Goal: Information Seeking & Learning: Learn about a topic

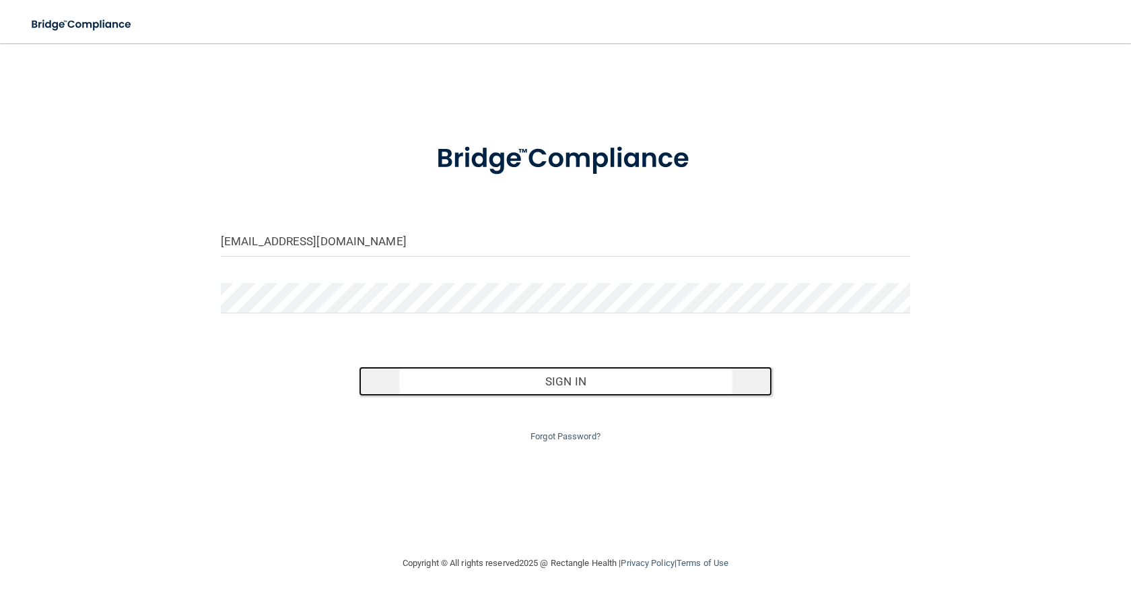
click at [581, 387] on button "Sign In" at bounding box center [565, 381] width 413 height 30
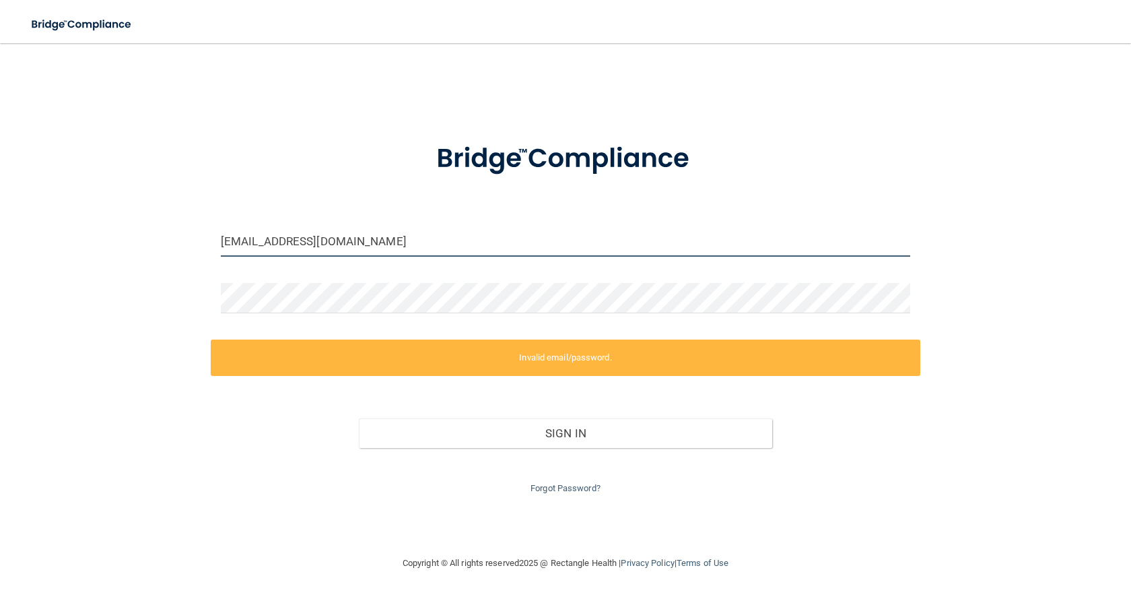
drag, startPoint x: 395, startPoint y: 244, endPoint x: 193, endPoint y: 219, distance: 203.4
click at [193, 219] on div "[EMAIL_ADDRESS][DOMAIN_NAME] Invalid email/password. You don't have permission …" at bounding box center [565, 299] width 1077 height 485
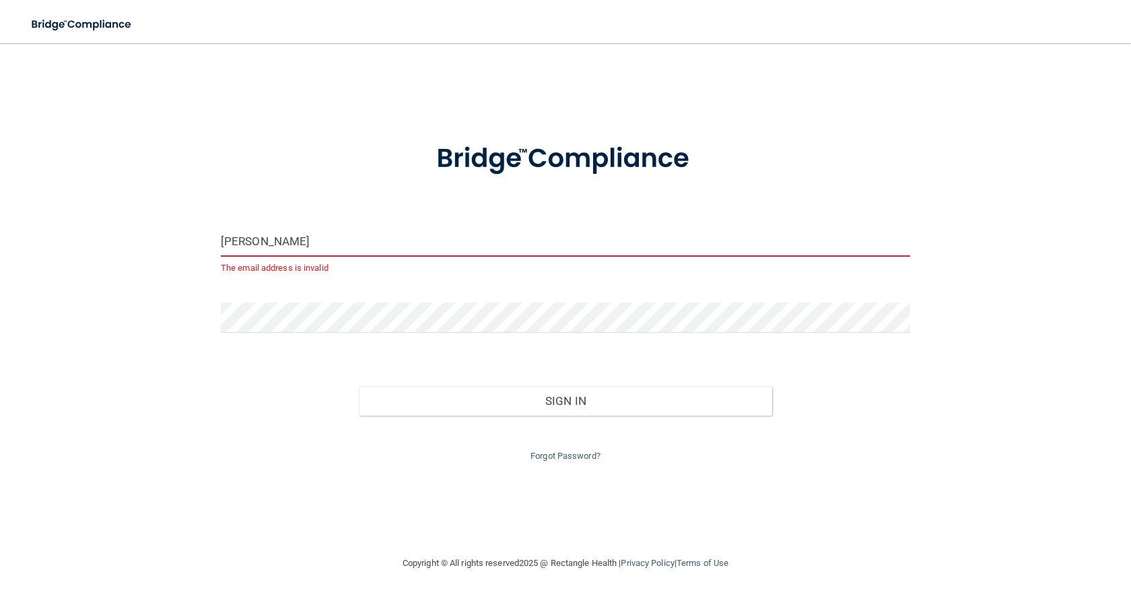
type input "[PERSON_NAME][EMAIL_ADDRESS][PERSON_NAME][DOMAIN_NAME]"
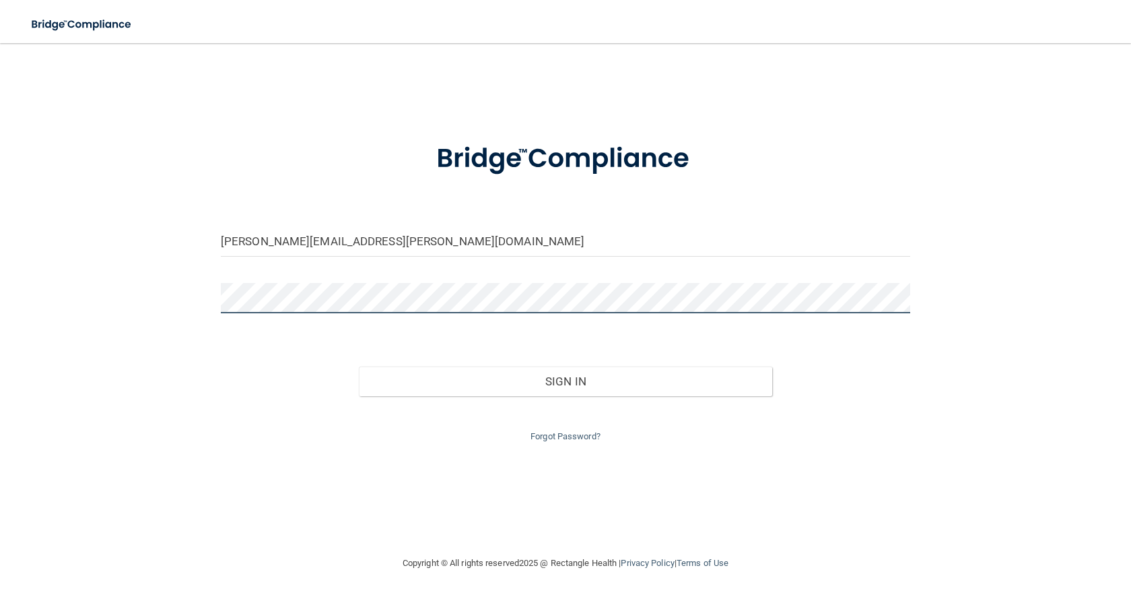
click at [91, 271] on div "[PERSON_NAME][EMAIL_ADDRESS][PERSON_NAME][DOMAIN_NAME] Invalid email/password. …" at bounding box center [565, 299] width 1077 height 485
click at [359, 366] on button "Sign In" at bounding box center [565, 381] width 413 height 30
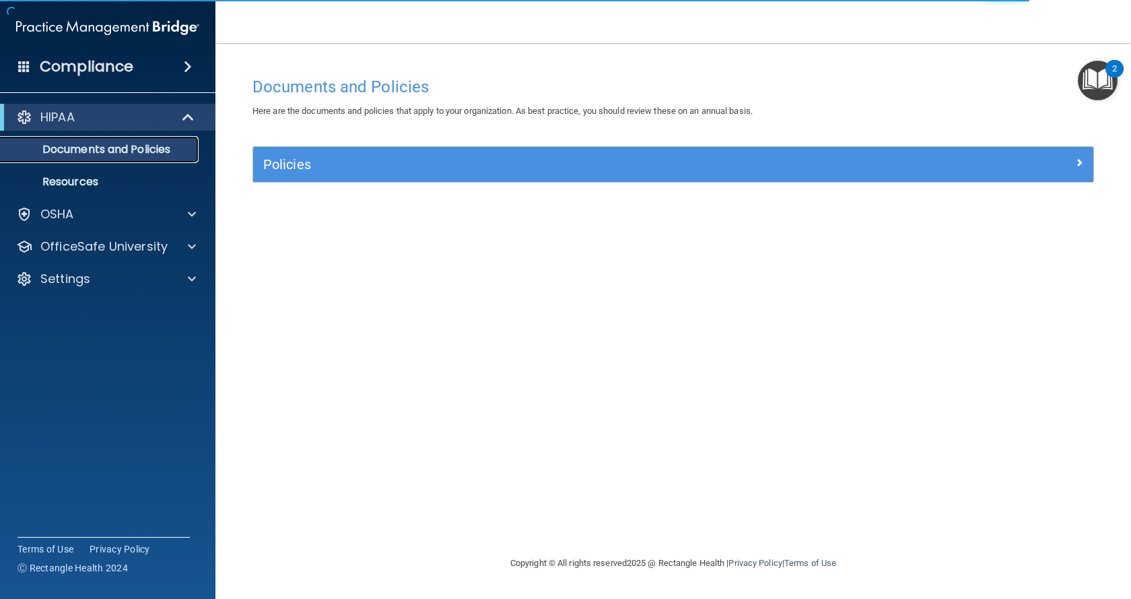
click at [176, 147] on p "Documents and Policies" at bounding box center [101, 149] width 184 height 13
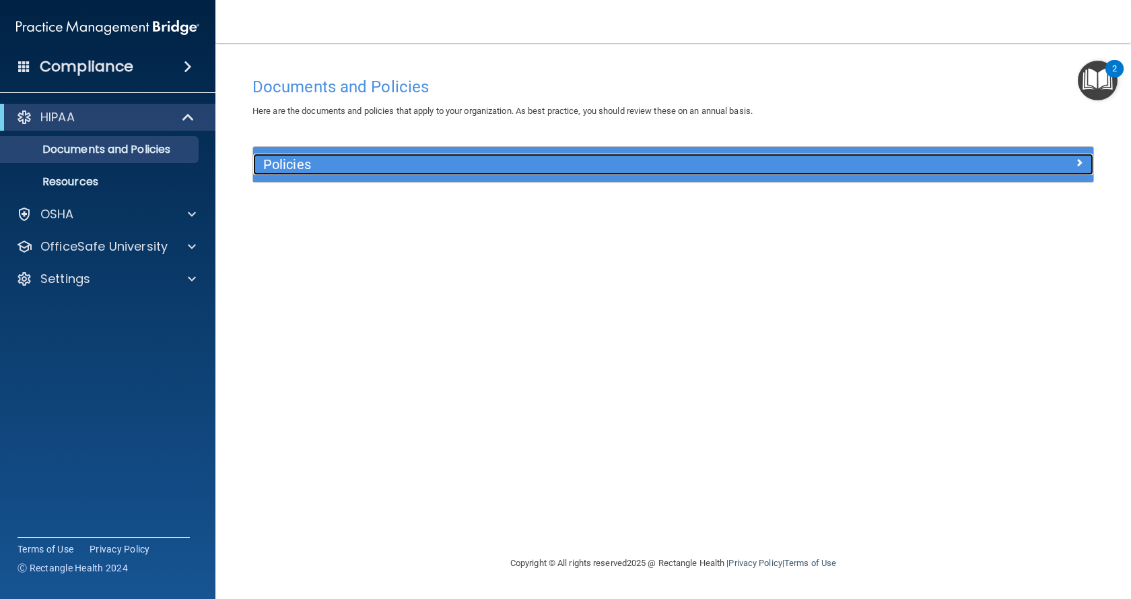
click at [1077, 162] on span at bounding box center [1079, 162] width 8 height 16
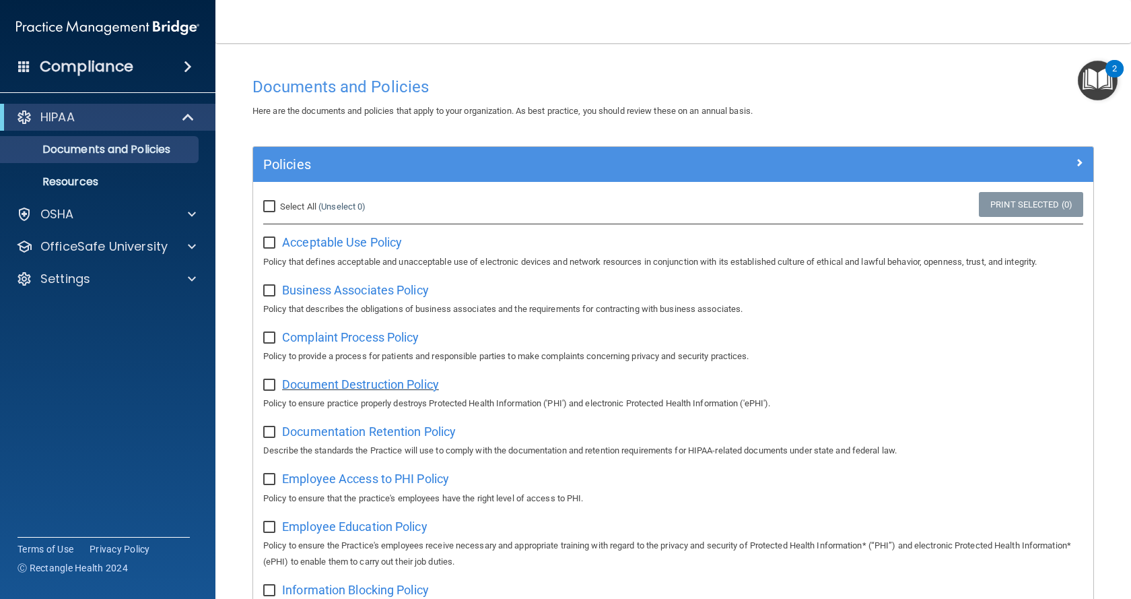
click at [339, 388] on span "Document Destruction Policy" at bounding box center [360, 384] width 157 height 14
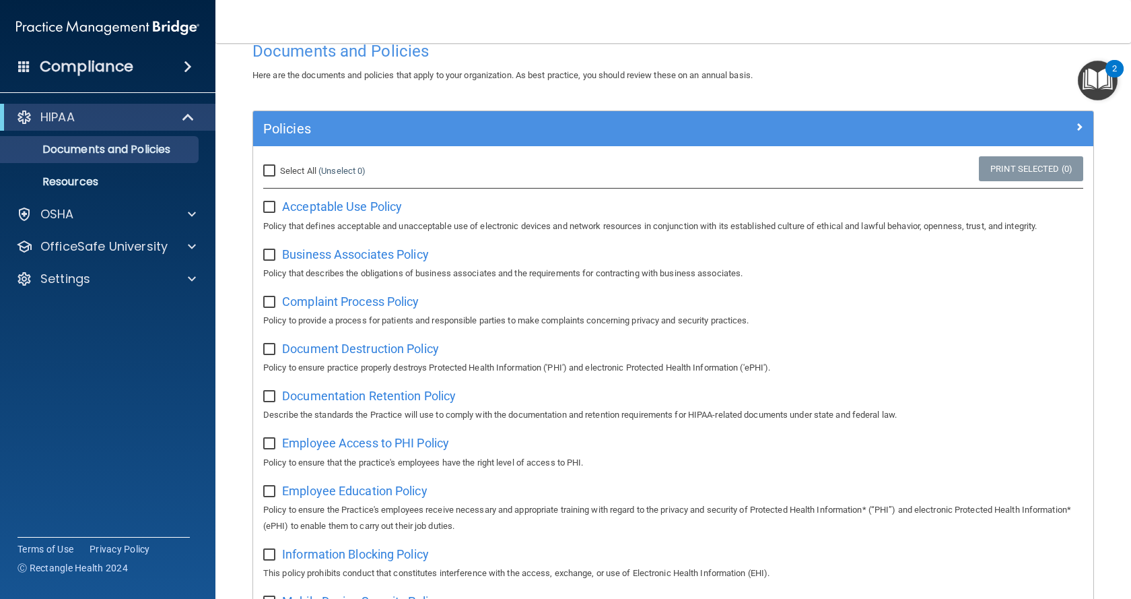
scroll to position [67, 0]
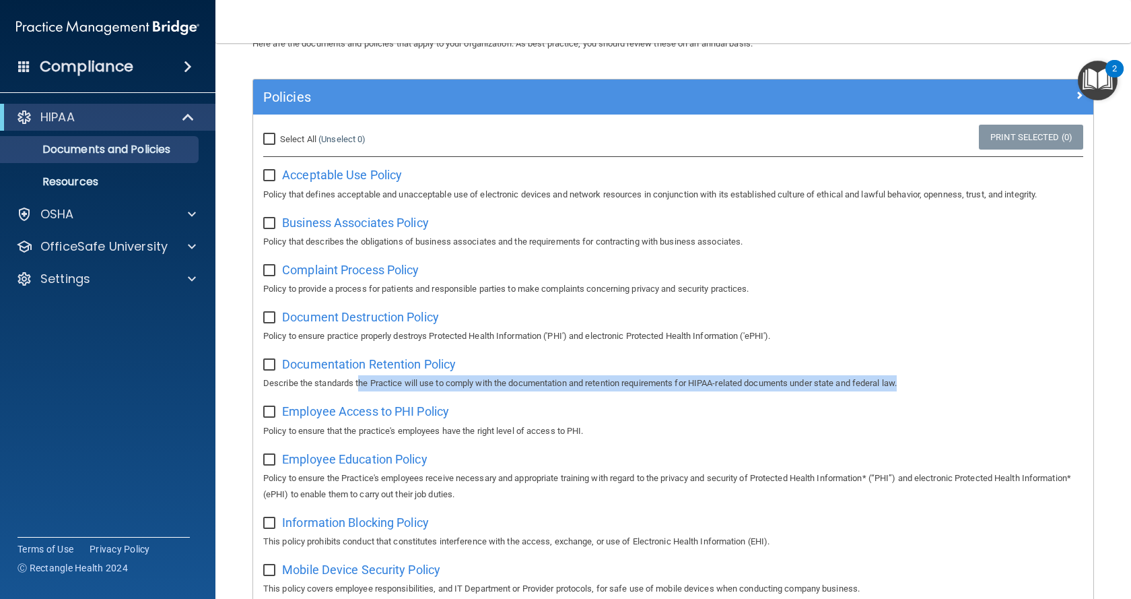
drag, startPoint x: 459, startPoint y: 391, endPoint x: 955, endPoint y: 385, distance: 496.2
click at [955, 385] on p "Describe the standards the Practice will use to comply with the documentation a…" at bounding box center [673, 383] width 820 height 16
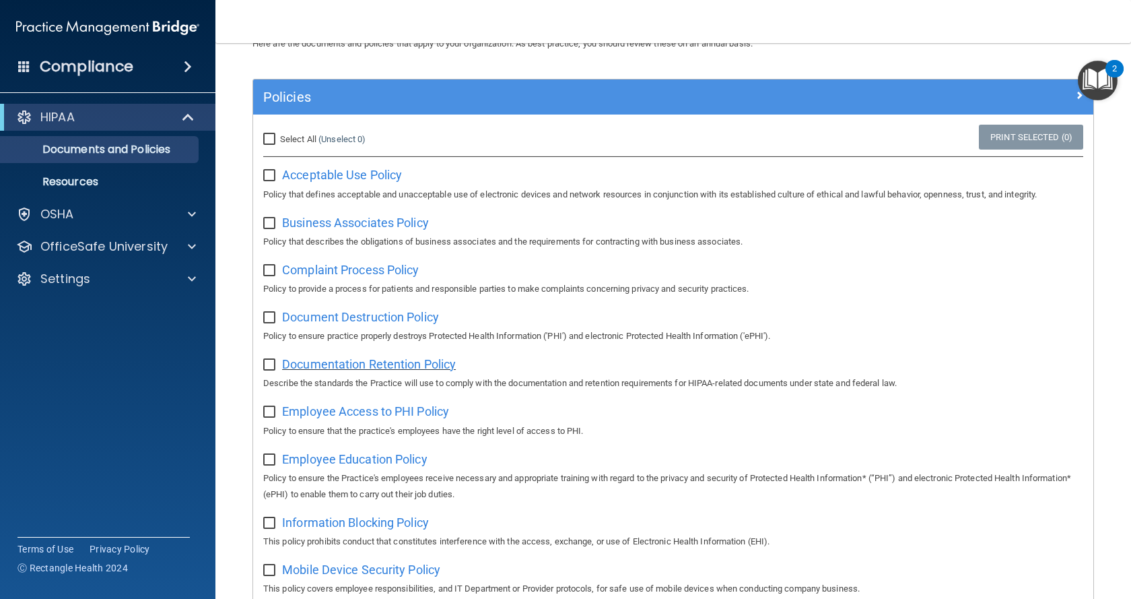
click at [323, 371] on span "Documentation Retention Policy" at bounding box center [369, 364] width 174 height 14
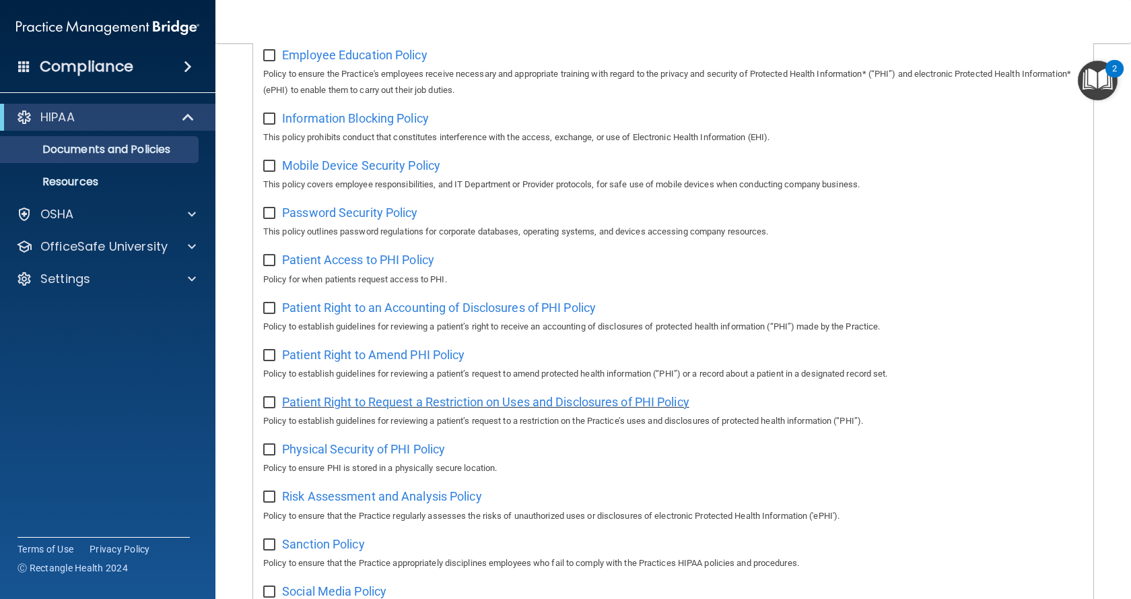
scroll to position [539, 0]
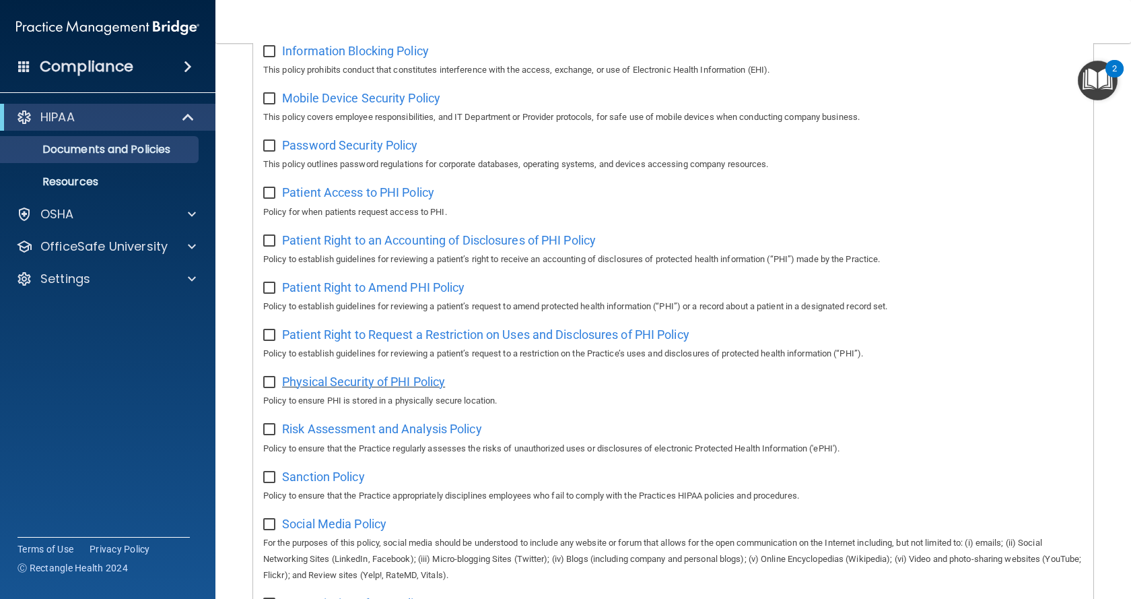
click at [418, 388] on span "Physical Security of PHI Policy" at bounding box center [363, 381] width 163 height 14
